Goal: Check status: Check status

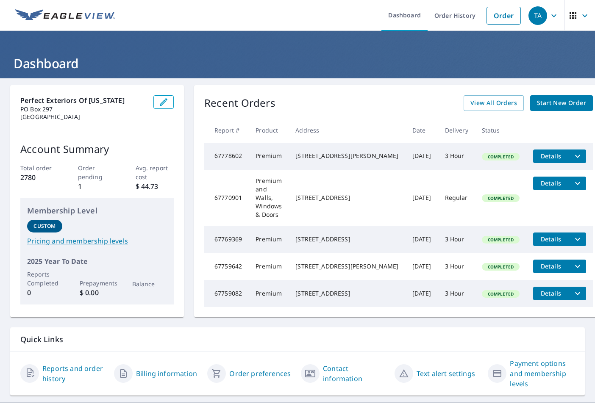
click at [581, 14] on icon "button" at bounding box center [585, 16] width 10 height 10
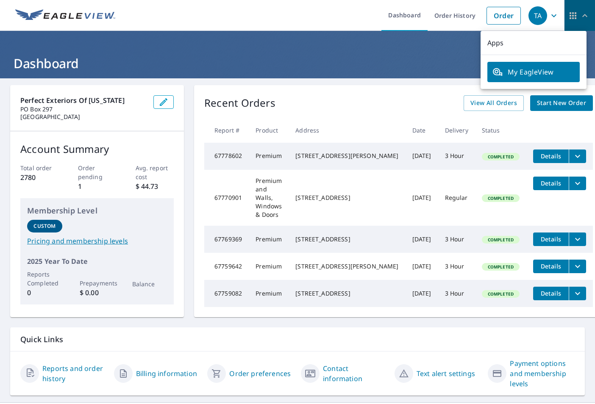
click at [581, 14] on icon "button" at bounding box center [585, 16] width 10 height 10
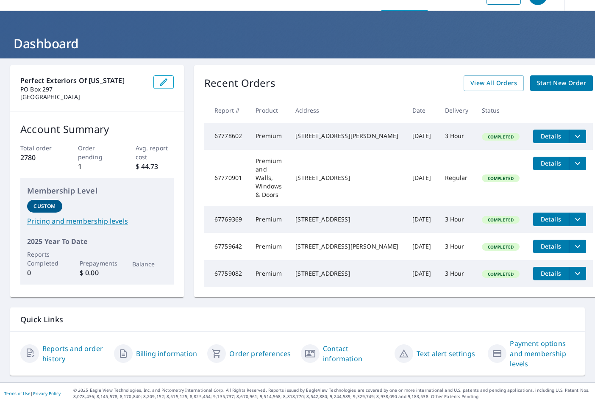
scroll to position [59, 0]
click at [32, 351] on icon "button" at bounding box center [30, 353] width 7 height 8
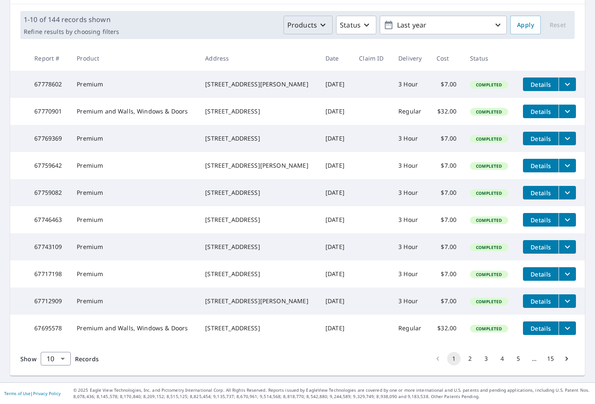
scroll to position [151, 0]
